Goal: Information Seeking & Learning: Learn about a topic

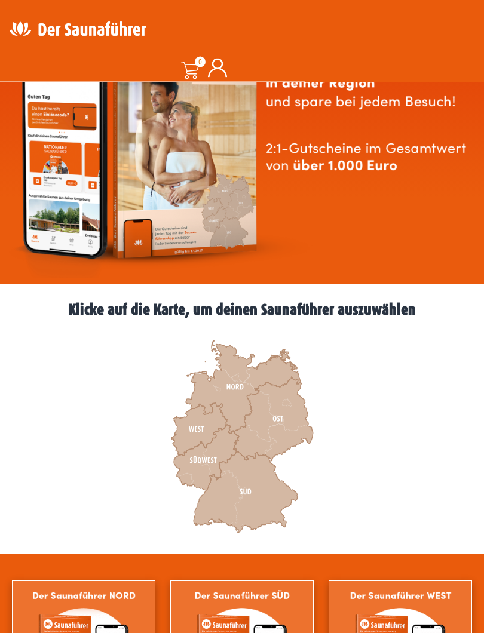
scroll to position [127, 0]
click at [253, 500] on icon at bounding box center [246, 492] width 104 height 81
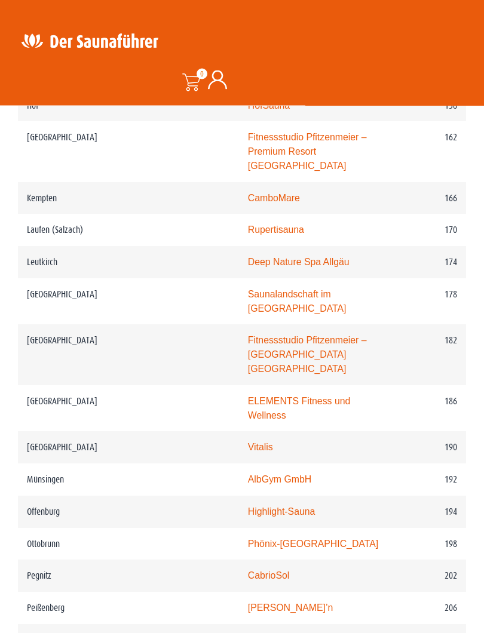
scroll to position [1969, 0]
click at [248, 566] on link "CabrioSol" at bounding box center [269, 575] width 42 height 10
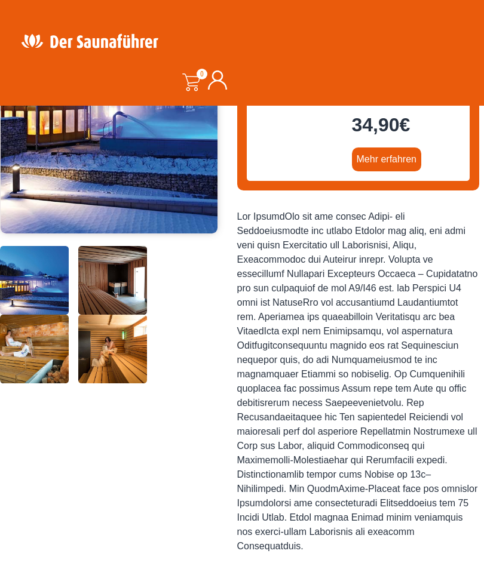
scroll to position [256, 0]
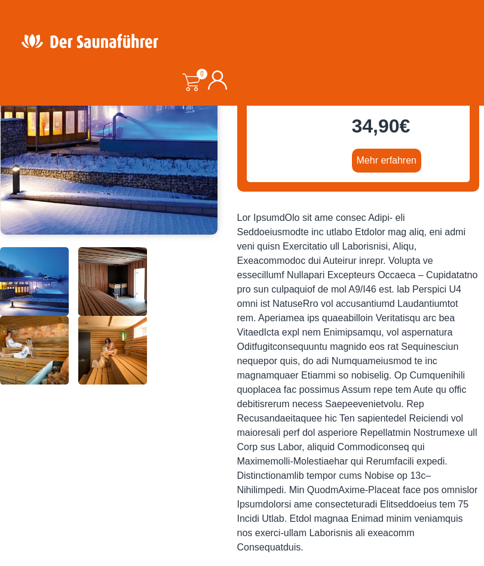
click at [414, 388] on div at bounding box center [358, 383] width 242 height 344
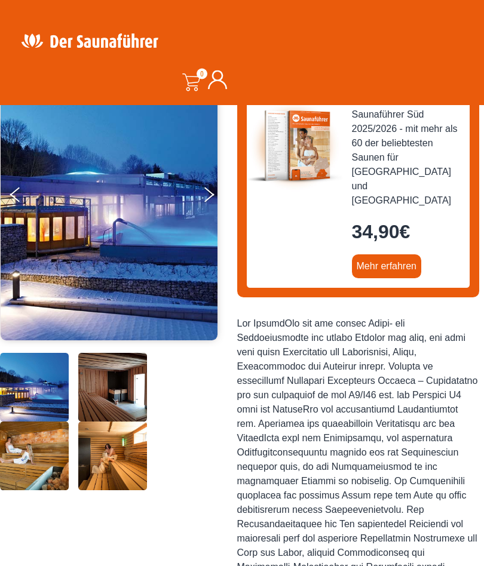
scroll to position [0, 0]
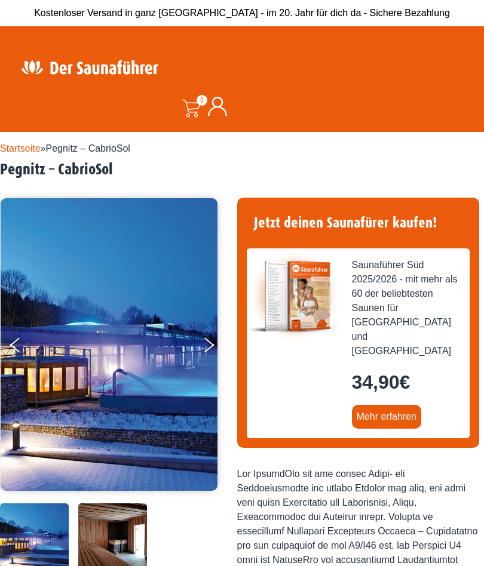
click at [119, 438] on img at bounding box center [109, 344] width 217 height 293
click at [207, 356] on button "Next" at bounding box center [217, 348] width 30 height 30
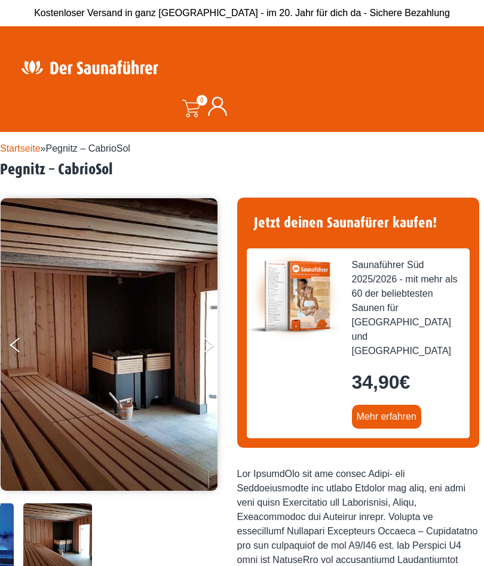
click at [208, 348] on button "Next" at bounding box center [217, 348] width 30 height 30
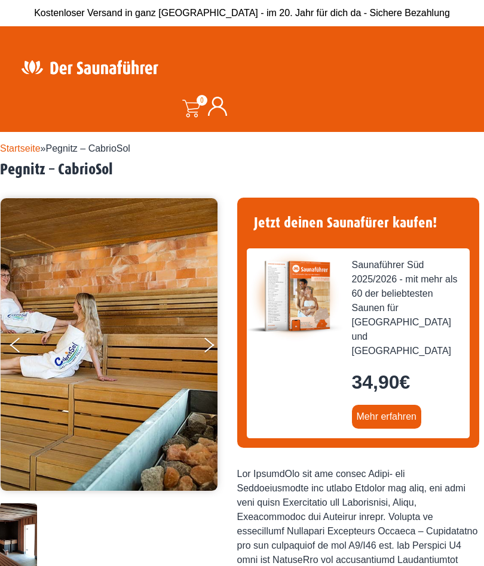
click at [211, 347] on button "Next" at bounding box center [217, 348] width 30 height 30
click at [207, 342] on button "Next" at bounding box center [217, 348] width 30 height 30
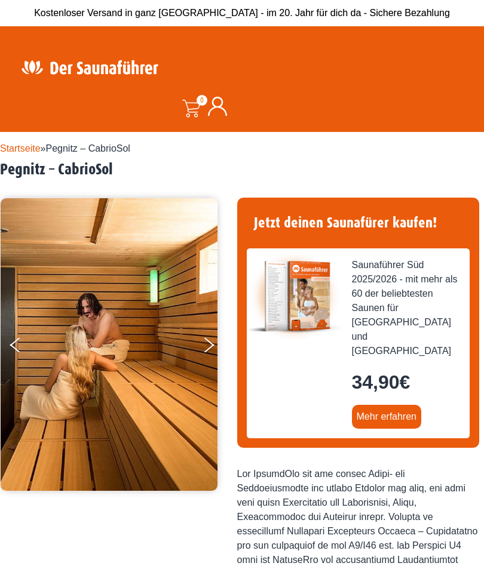
click at [211, 341] on button "Next" at bounding box center [217, 348] width 30 height 30
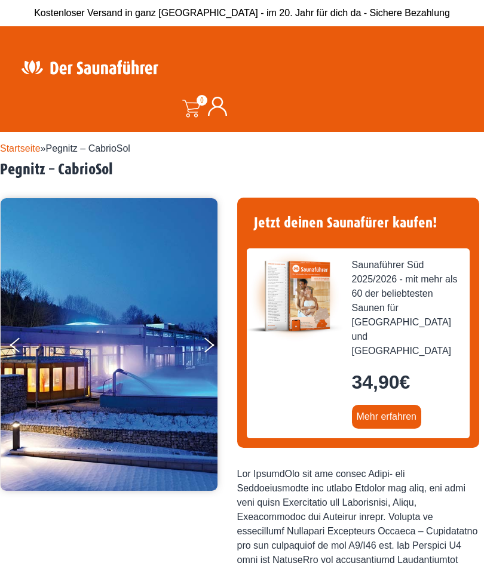
click at [210, 342] on button "Next" at bounding box center [217, 348] width 30 height 30
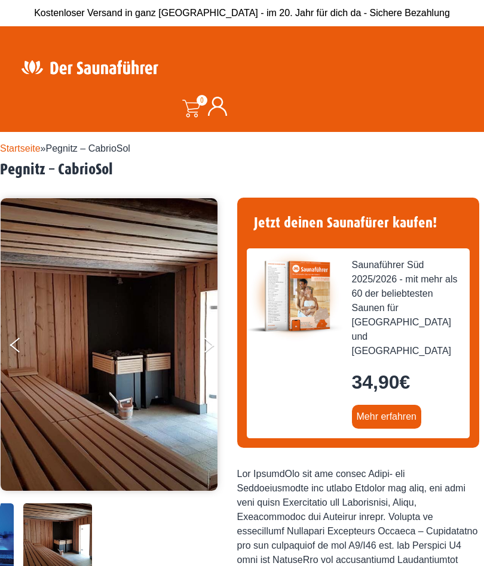
click at [214, 340] on button "Next" at bounding box center [217, 348] width 30 height 30
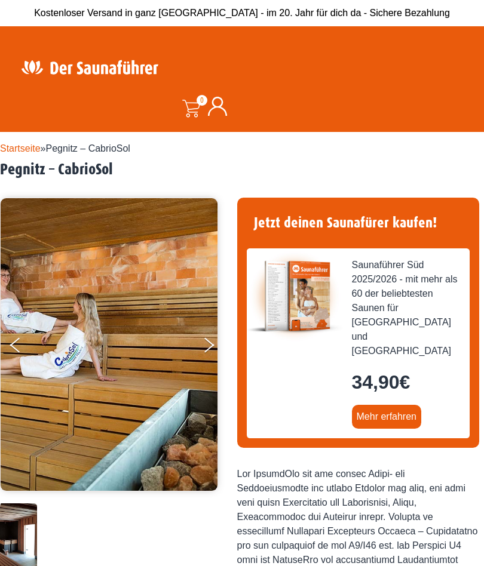
click at [213, 340] on button "Next" at bounding box center [217, 348] width 30 height 30
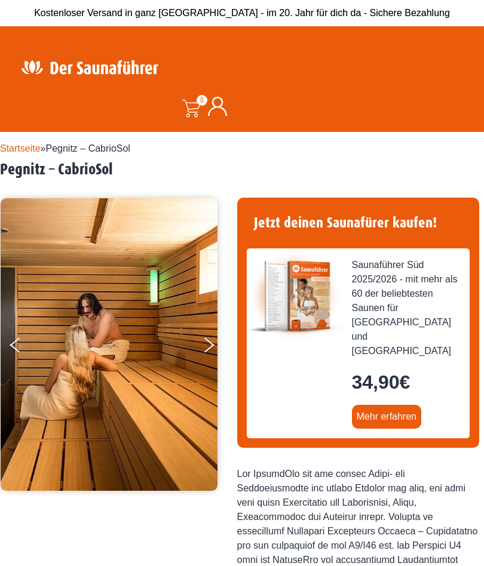
click at [216, 340] on button "Next" at bounding box center [217, 348] width 30 height 30
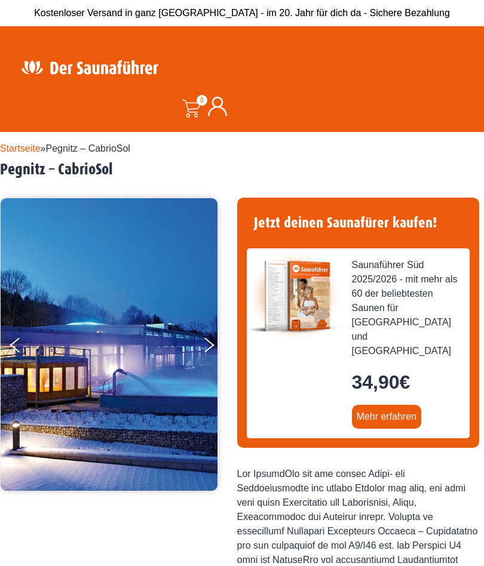
click at [213, 340] on button "Next" at bounding box center [217, 348] width 30 height 30
